Goal: Task Accomplishment & Management: Manage account settings

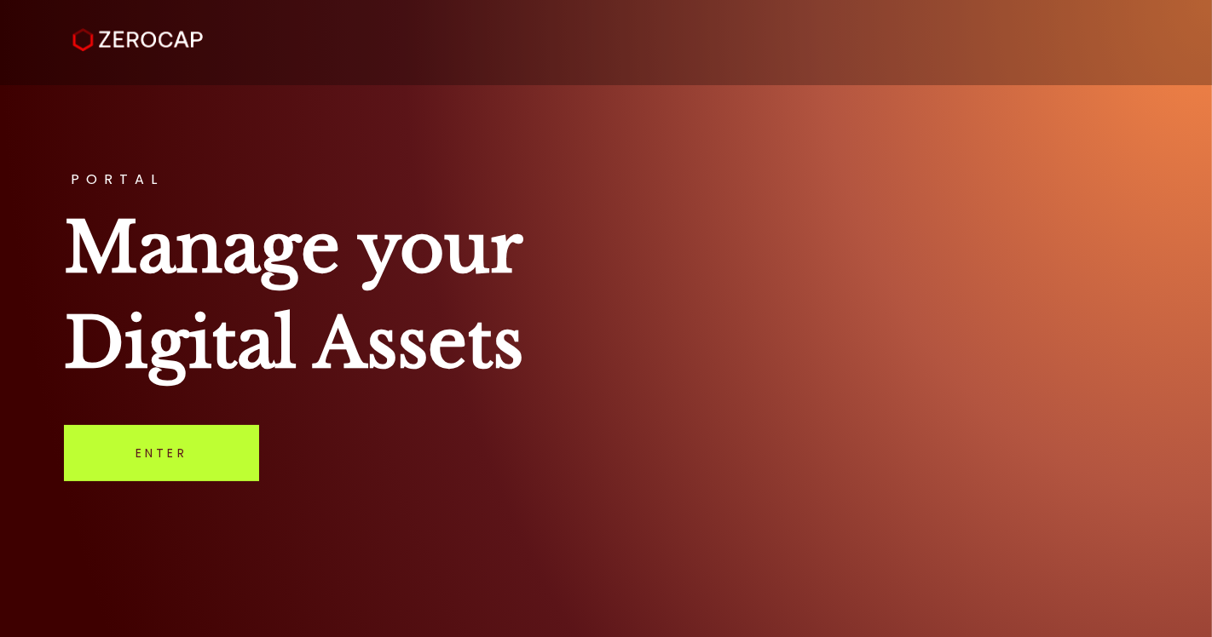
click at [161, 456] on link "Enter" at bounding box center [161, 453] width 195 height 56
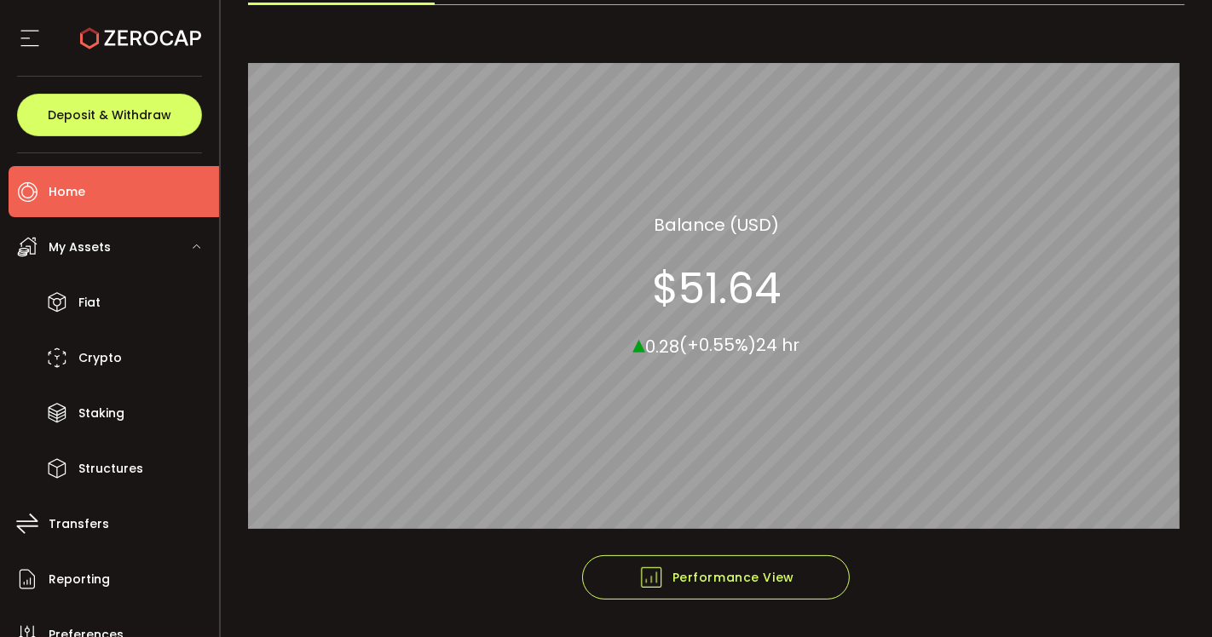
scroll to position [189, 0]
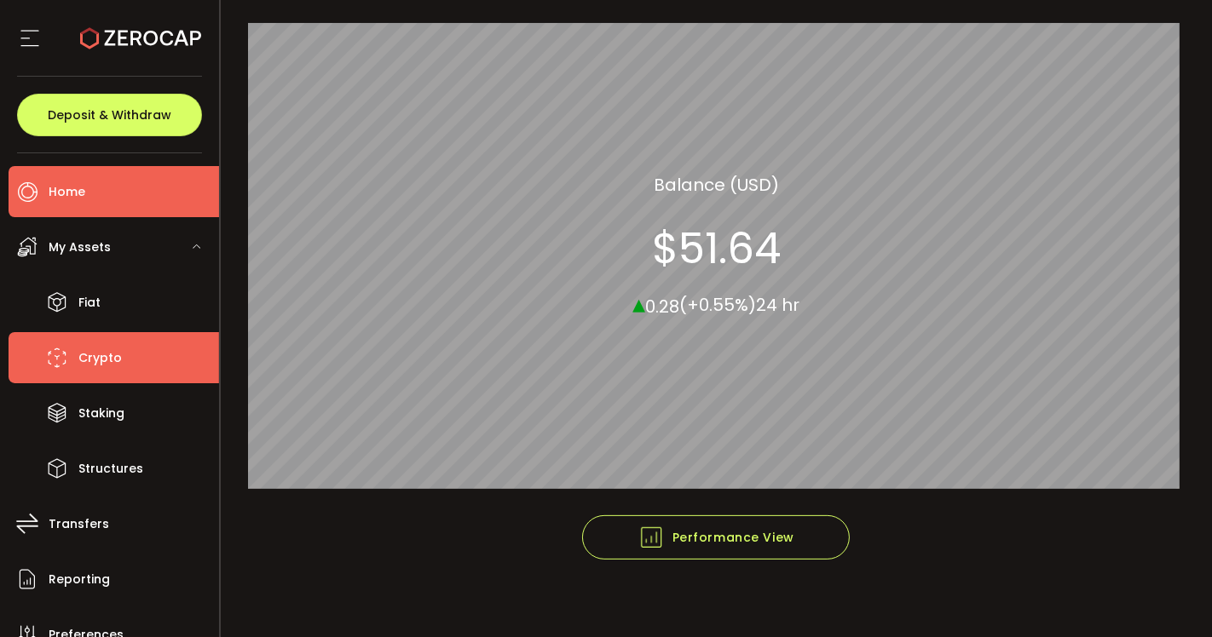
click at [102, 354] on span "Crypto" at bounding box center [99, 358] width 43 height 25
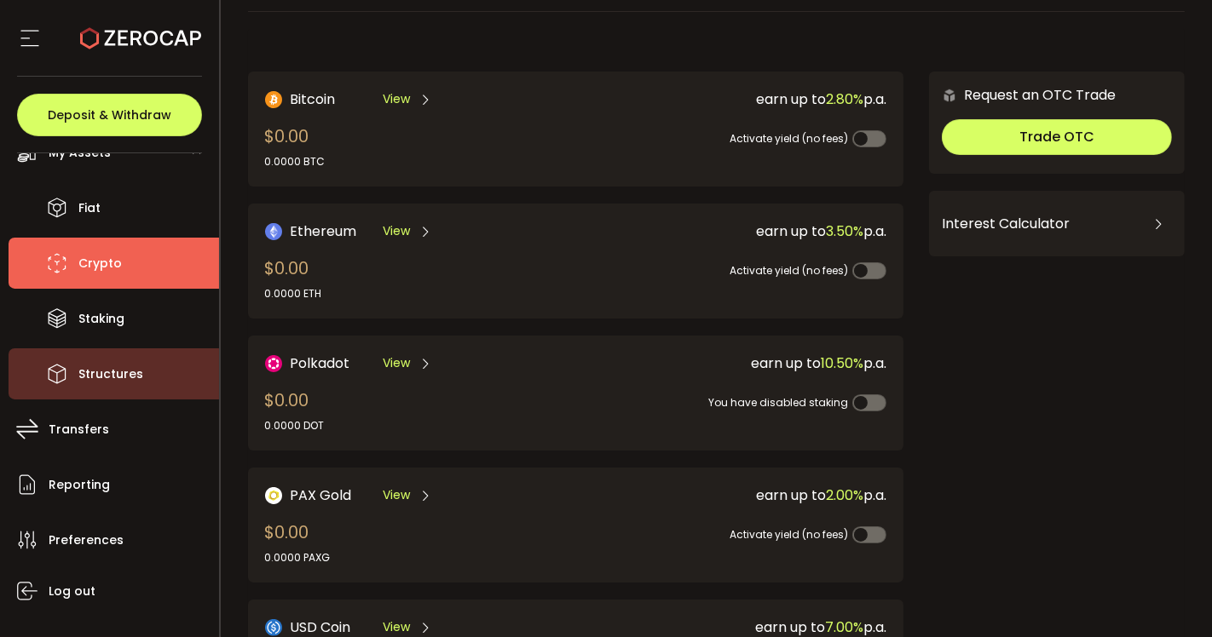
scroll to position [189, 0]
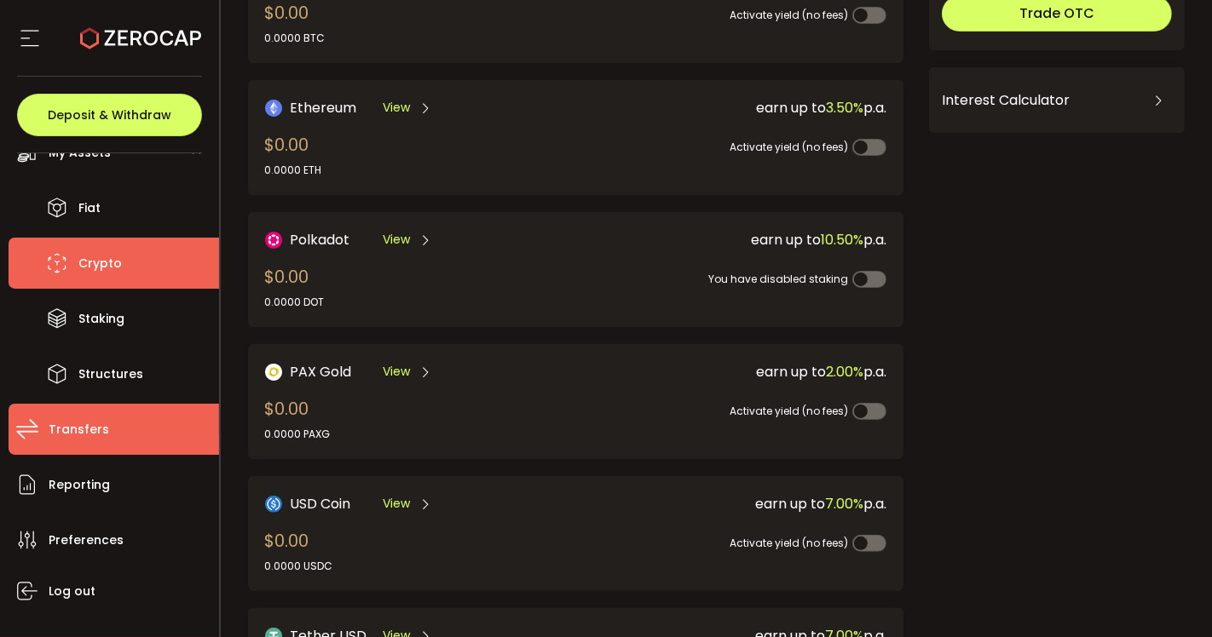
click at [95, 432] on span "Transfers" at bounding box center [79, 430] width 61 height 25
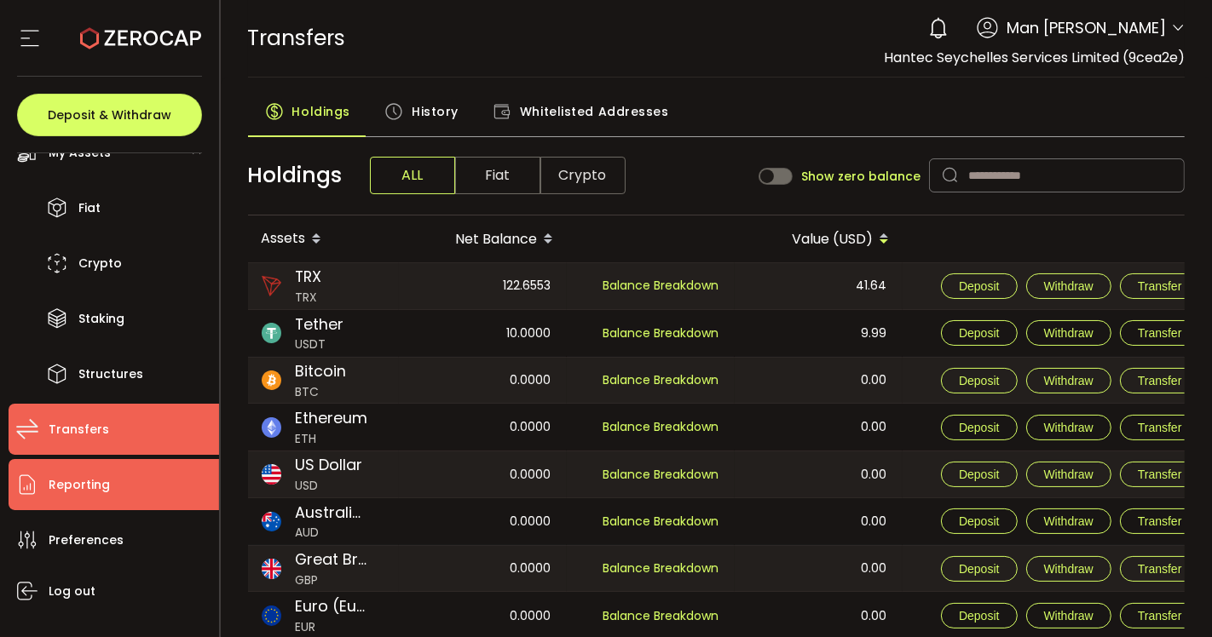
click at [100, 493] on span "Reporting" at bounding box center [79, 485] width 61 height 25
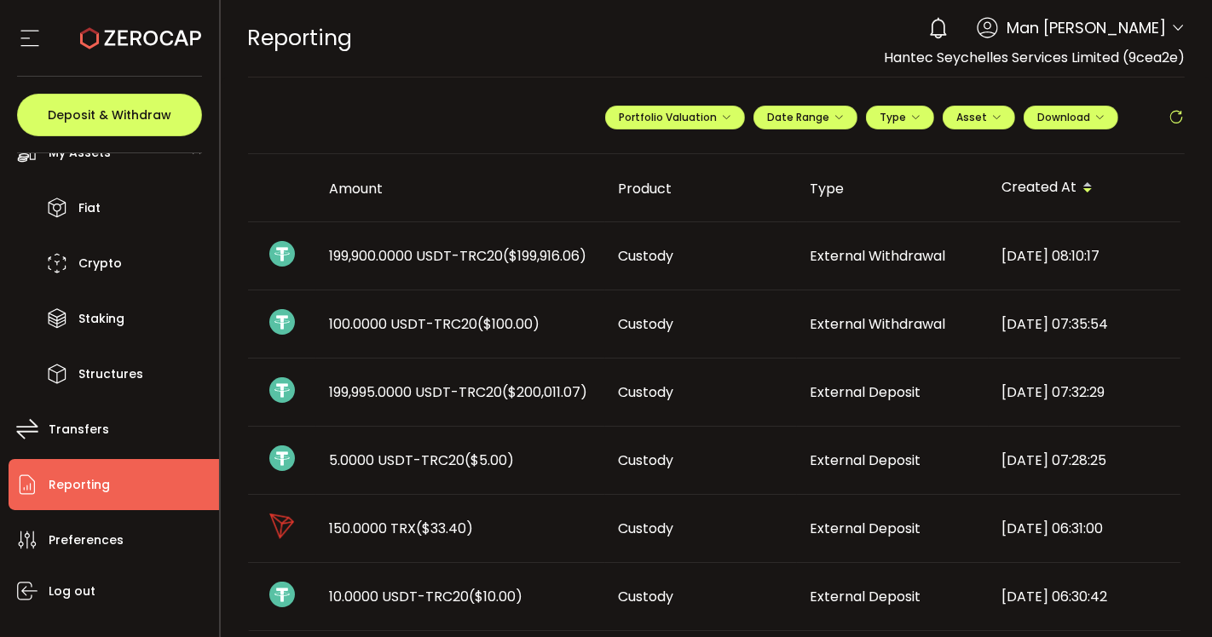
click at [1174, 31] on icon at bounding box center [1178, 28] width 14 height 14
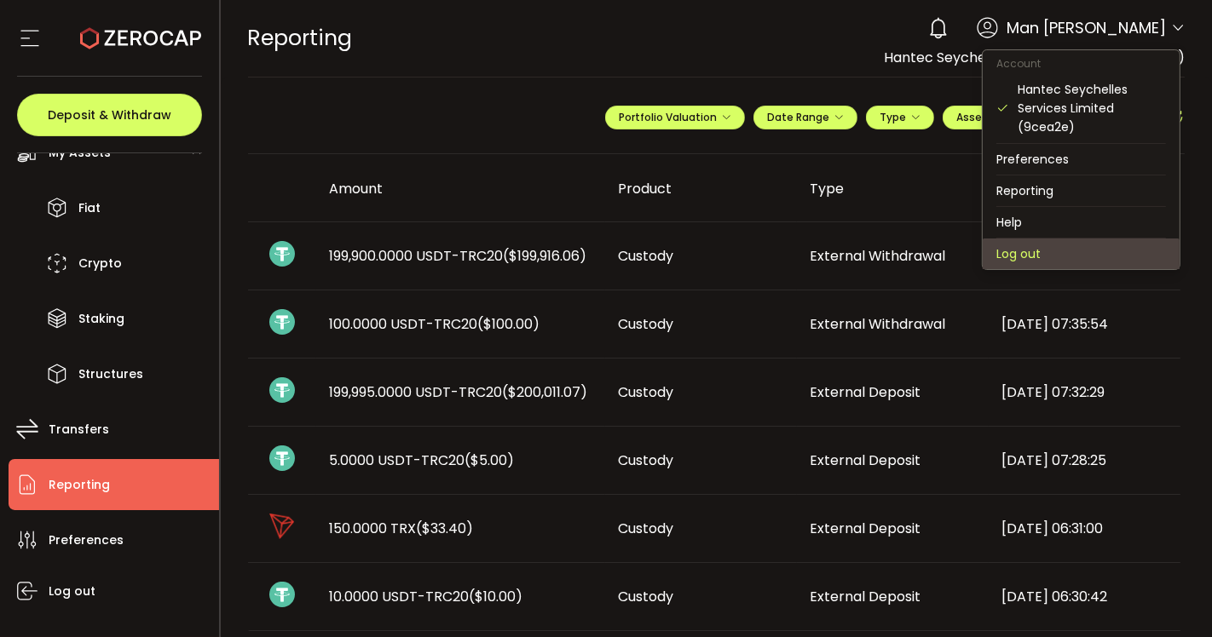
click at [1017, 258] on li "Log out" at bounding box center [1080, 254] width 197 height 31
